Goal: Task Accomplishment & Management: Manage account settings

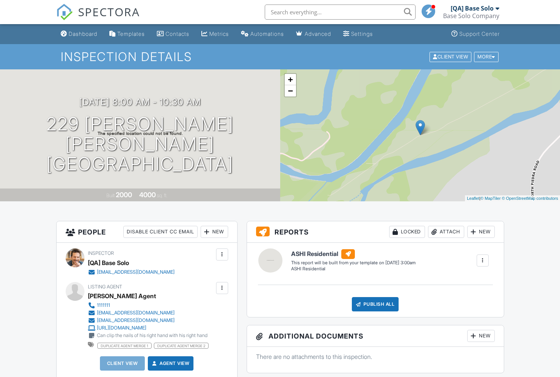
click at [222, 288] on div at bounding box center [222, 289] width 8 height 8
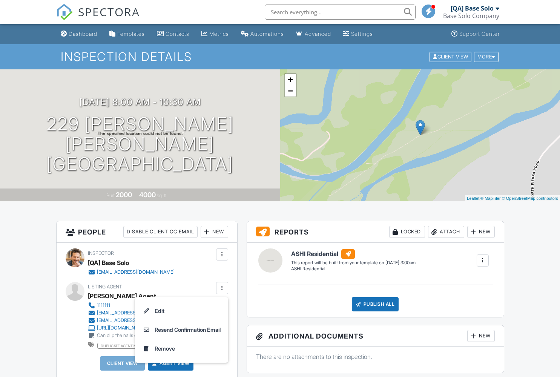
click at [179, 311] on li "Edit" at bounding box center [182, 311] width 84 height 19
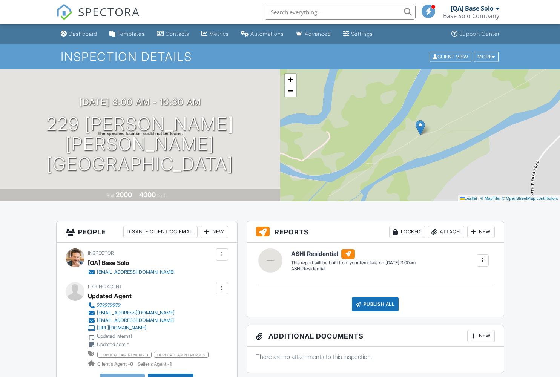
click at [222, 288] on div at bounding box center [222, 289] width 8 height 8
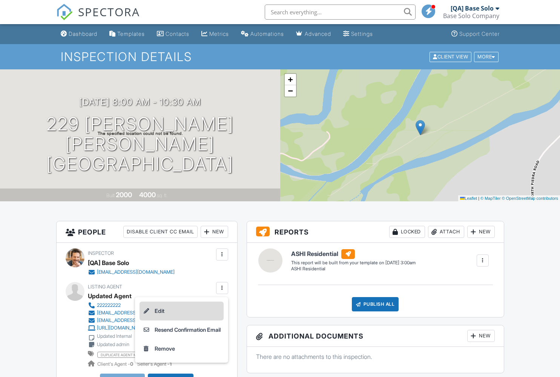
click at [179, 311] on li "Edit" at bounding box center [182, 311] width 84 height 19
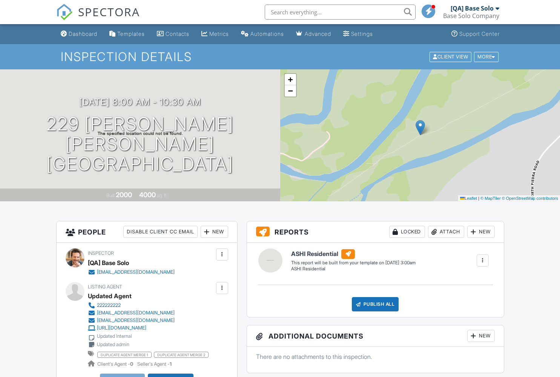
click at [222, 288] on div at bounding box center [222, 289] width 8 height 8
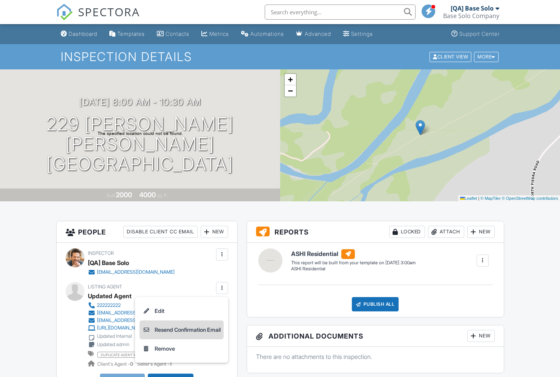
click at [179, 330] on li "Resend Confirmation Email" at bounding box center [182, 330] width 84 height 19
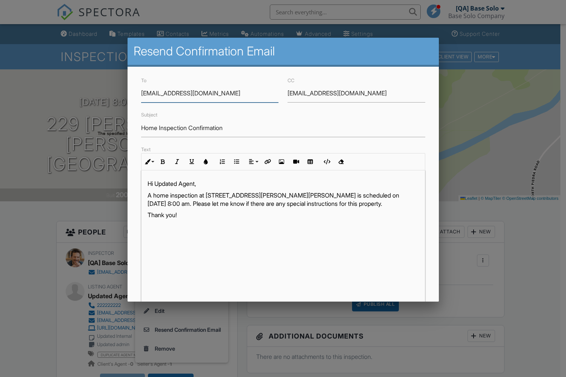
click at [352, 93] on input "[EMAIL_ADDRESS][DOMAIN_NAME]" at bounding box center [357, 93] width 138 height 18
click at [352, 93] on input "updated@email.com" at bounding box center [357, 93] width 138 height 18
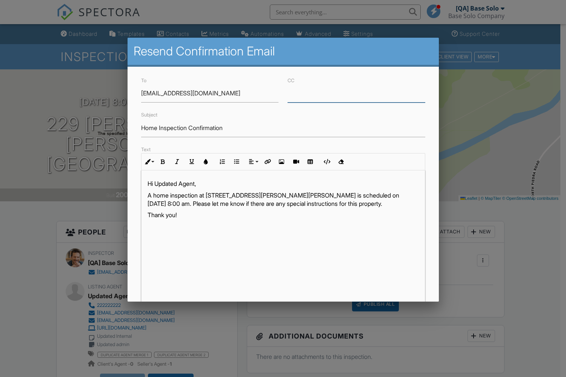
click at [280, 128] on input "Home Inspection Confirmation" at bounding box center [283, 128] width 284 height 18
type input "Resend Confirmation Listing Agent"
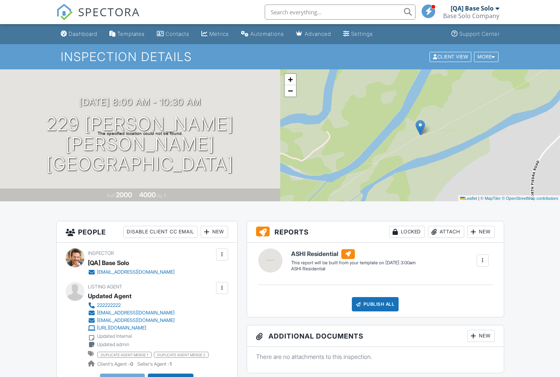
click at [222, 288] on div at bounding box center [222, 289] width 8 height 8
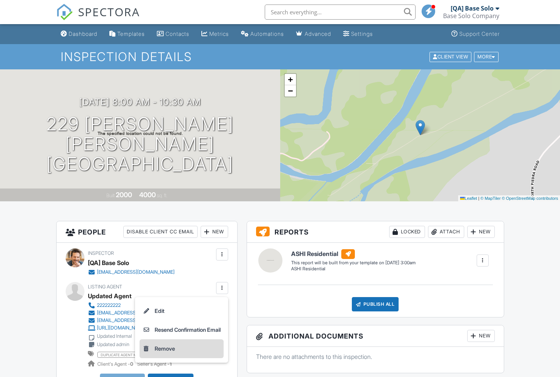
click at [179, 349] on li "Remove" at bounding box center [182, 349] width 84 height 19
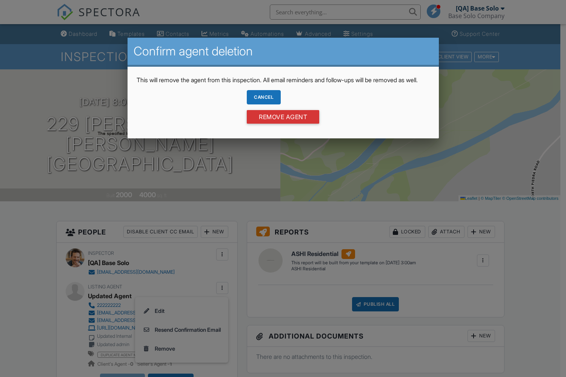
click at [263, 105] on div "Cancel" at bounding box center [264, 97] width 34 height 14
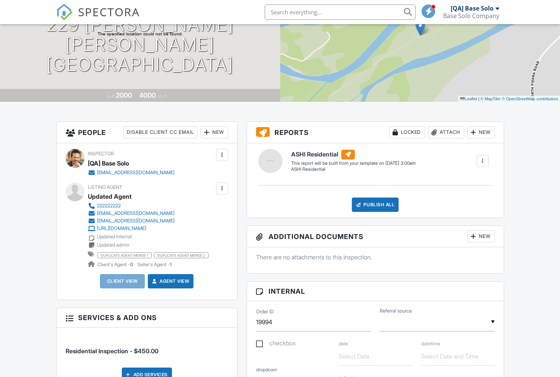
scroll to position [282, 0]
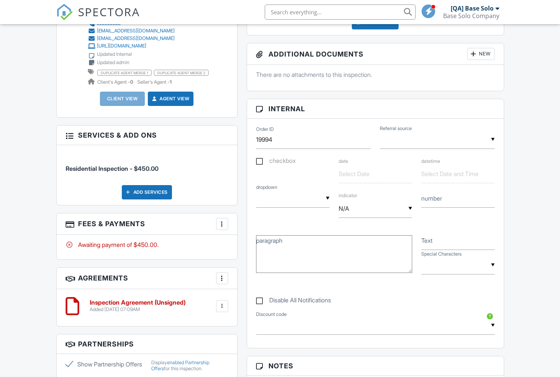
click at [222, 10] on div at bounding box center [222, 6] width 8 height 8
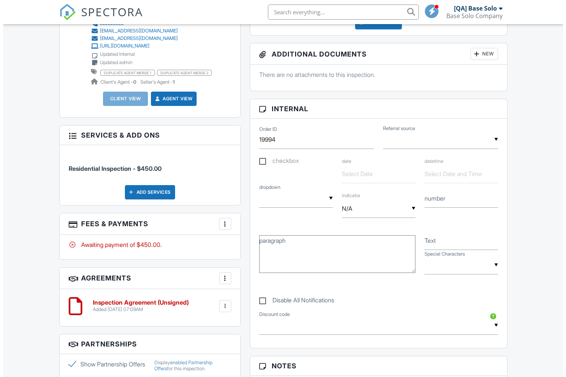
scroll to position [0, 0]
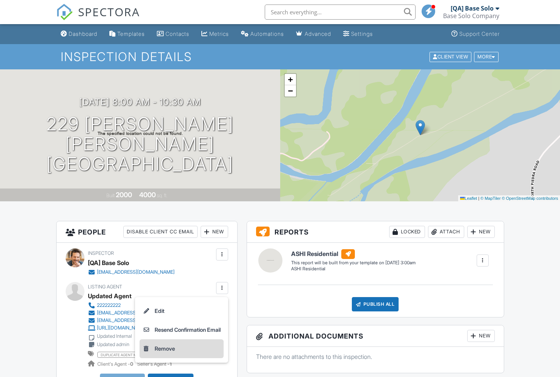
click at [179, 349] on li "Remove" at bounding box center [182, 349] width 84 height 19
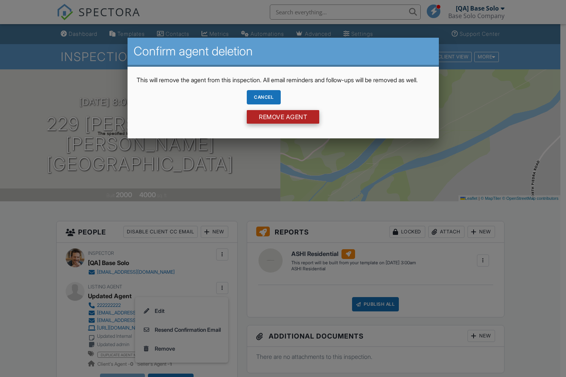
click at [283, 124] on input "Remove Agent" at bounding box center [283, 117] width 72 height 14
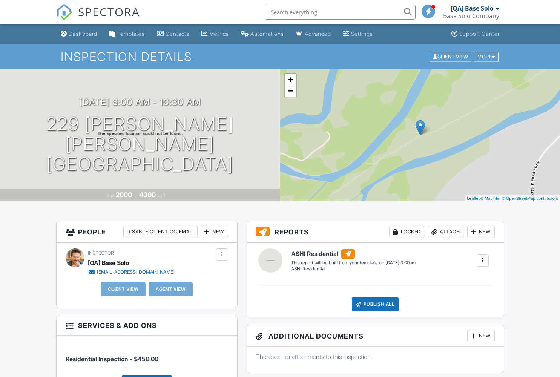
click at [485, 57] on div "More" at bounding box center [486, 57] width 25 height 10
click at [0, 0] on link "Delete" at bounding box center [0, 0] width 0 height 0
click at [0, 0] on link "Cancel" at bounding box center [0, 0] width 0 height 0
